Goal: Find specific page/section: Find specific page/section

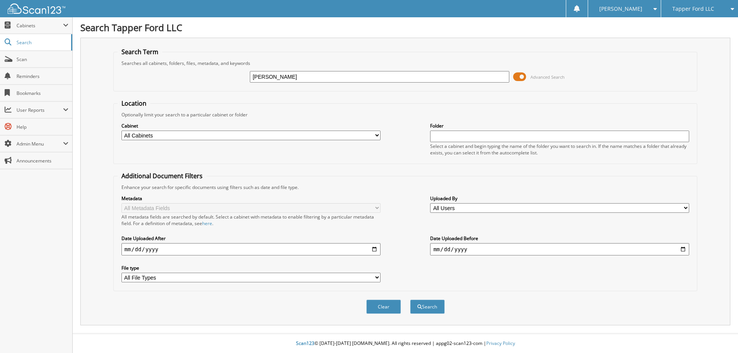
type input "[PERSON_NAME]"
click at [427, 309] on button "Search" at bounding box center [427, 307] width 35 height 14
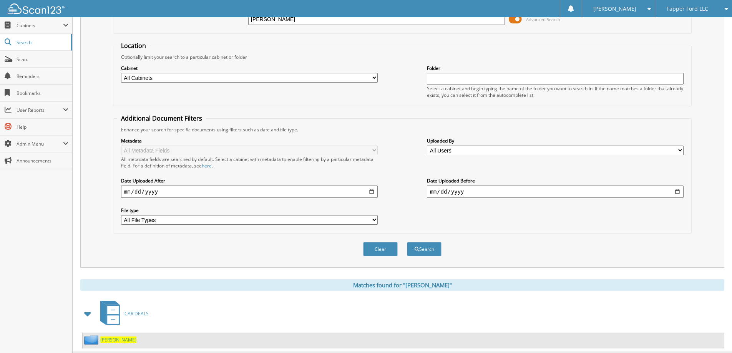
scroll to position [76, 0]
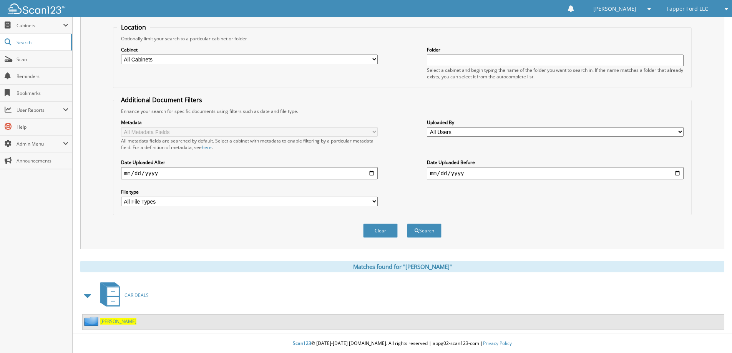
click at [116, 322] on span "[PERSON_NAME]" at bounding box center [118, 321] width 36 height 7
